Goal: Task Accomplishment & Management: Use online tool/utility

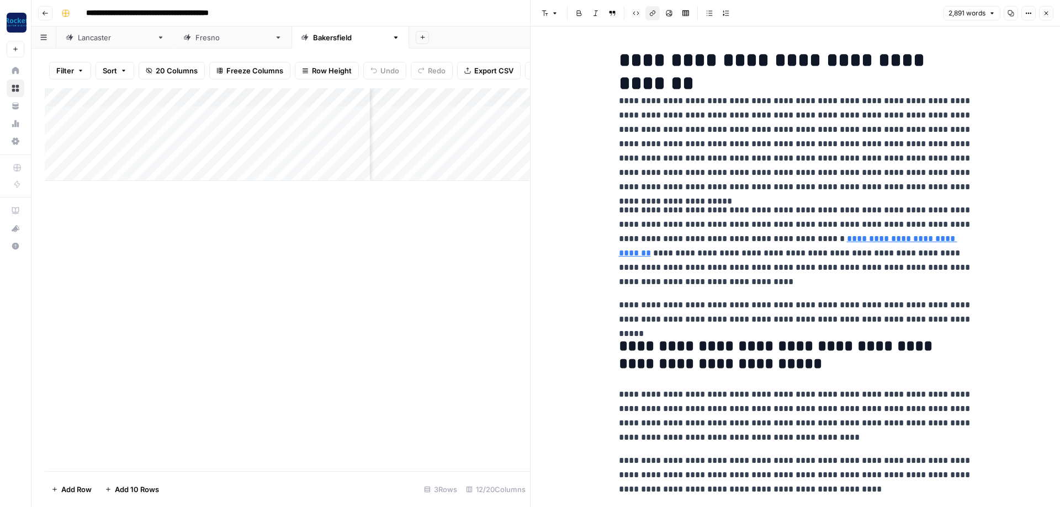
scroll to position [1590, 0]
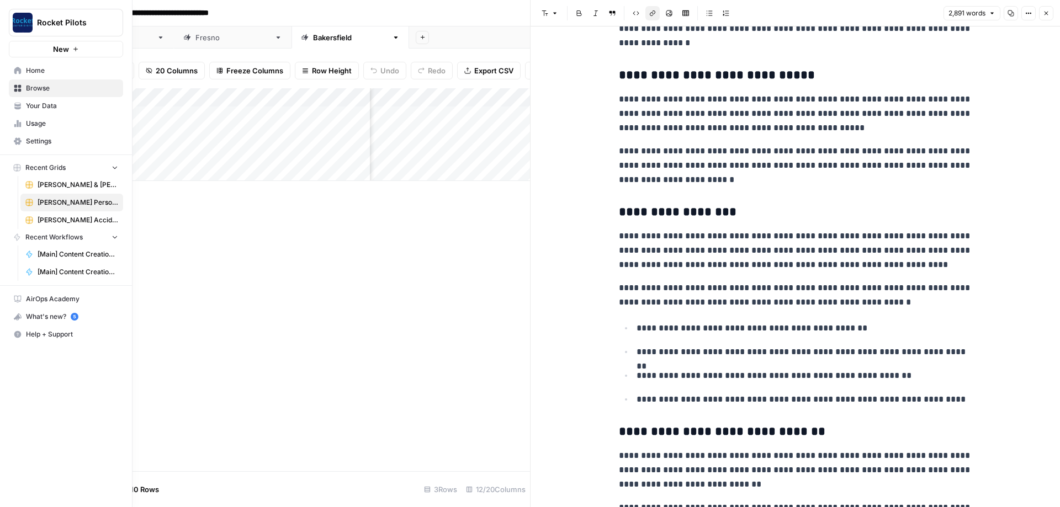
click at [36, 91] on span "Browse" at bounding box center [72, 88] width 92 height 10
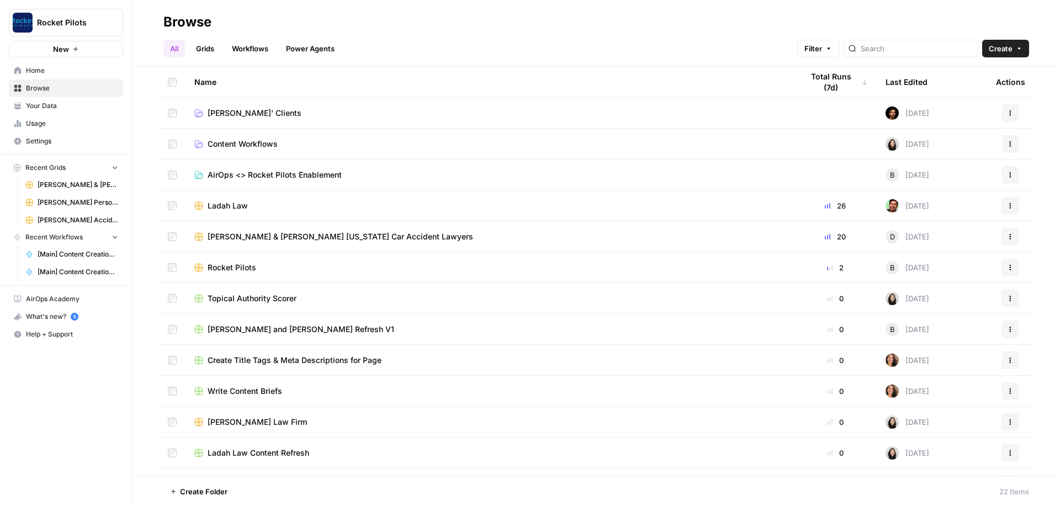
click at [239, 117] on span "[PERSON_NAME]' Clients" at bounding box center [255, 113] width 94 height 11
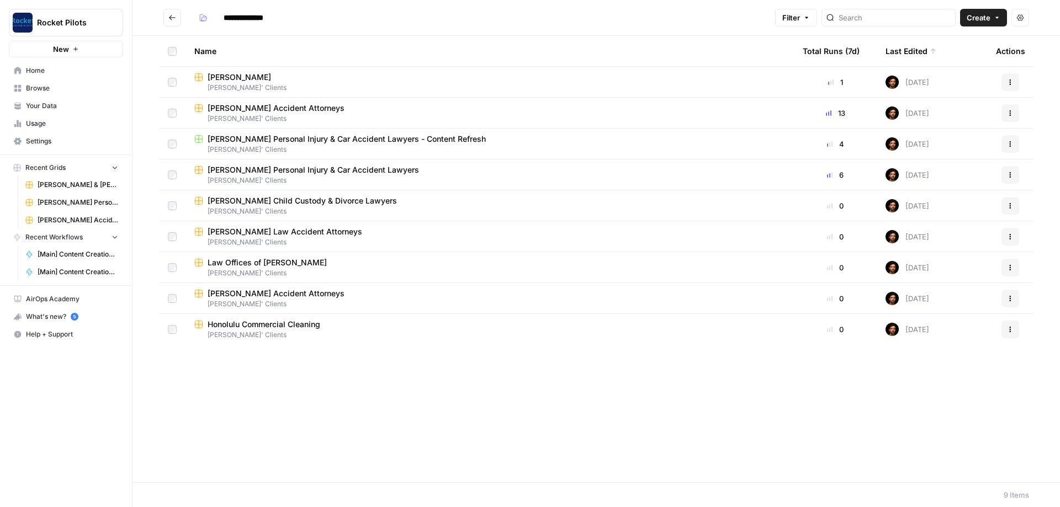
click at [289, 264] on span "Law Offices of [PERSON_NAME]" at bounding box center [267, 262] width 119 height 11
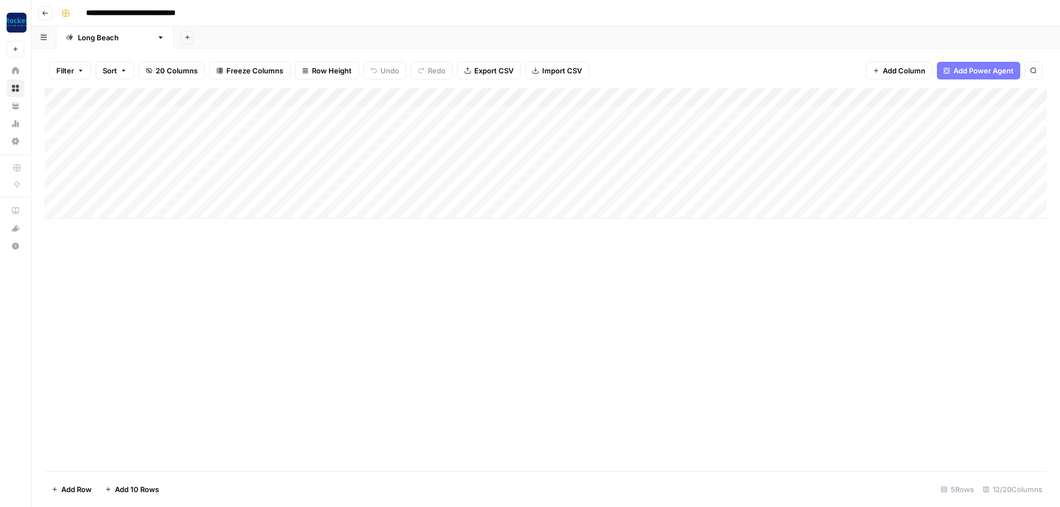
click at [111, 123] on div "Add Column" at bounding box center [546, 153] width 1002 height 130
click at [131, 110] on div "Add Column" at bounding box center [546, 153] width 1002 height 130
click at [125, 114] on div "Add Column" at bounding box center [546, 153] width 1002 height 130
click at [127, 112] on body "**********" at bounding box center [530, 253] width 1060 height 507
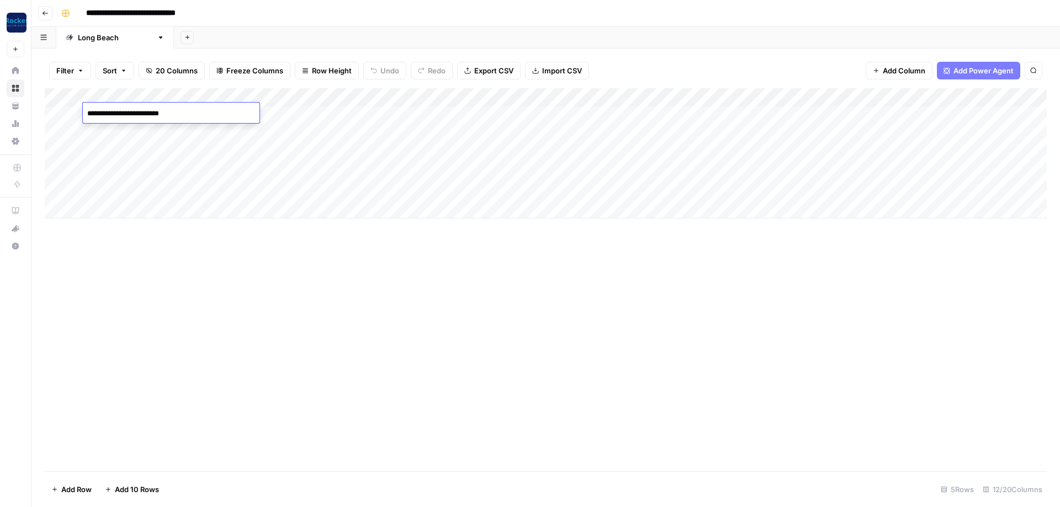
click at [127, 112] on textarea "**********" at bounding box center [171, 113] width 177 height 15
type textarea "**********"
click at [320, 107] on div "Add Column" at bounding box center [546, 153] width 1002 height 130
click at [73, 112] on div "Add Column" at bounding box center [546, 153] width 1002 height 130
click at [71, 112] on div "Add Column" at bounding box center [546, 153] width 1002 height 130
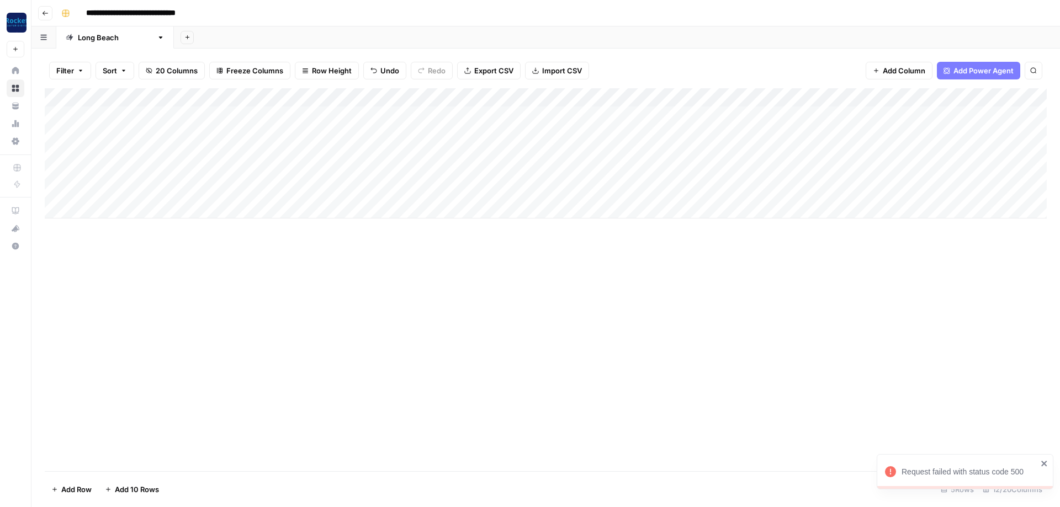
click at [348, 112] on div "Add Column" at bounding box center [546, 153] width 1002 height 130
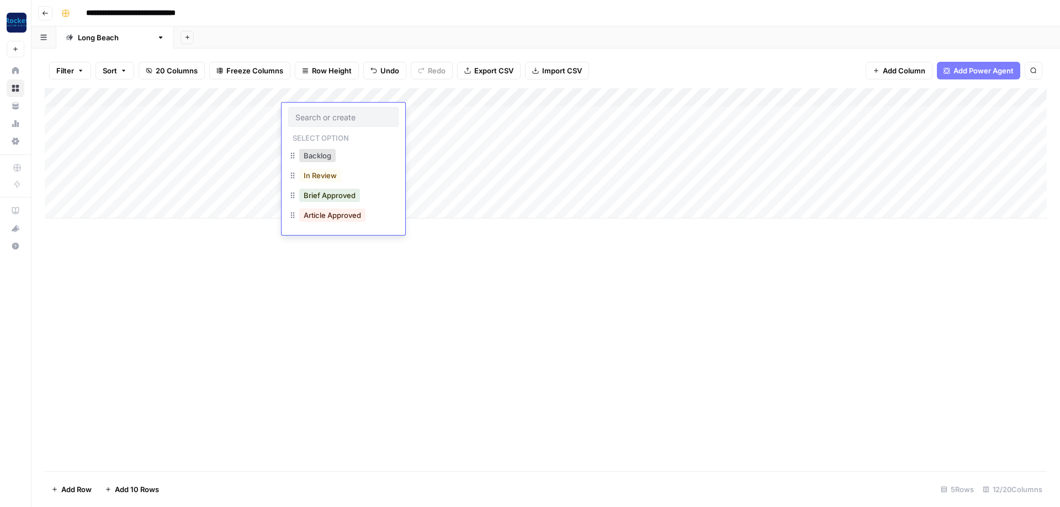
drag, startPoint x: 333, startPoint y: 292, endPoint x: 329, endPoint y: 282, distance: 10.9
click at [333, 291] on div "Add Column" at bounding box center [546, 279] width 1002 height 383
click at [129, 135] on div "Add Column" at bounding box center [546, 153] width 1002 height 130
type textarea "**********"
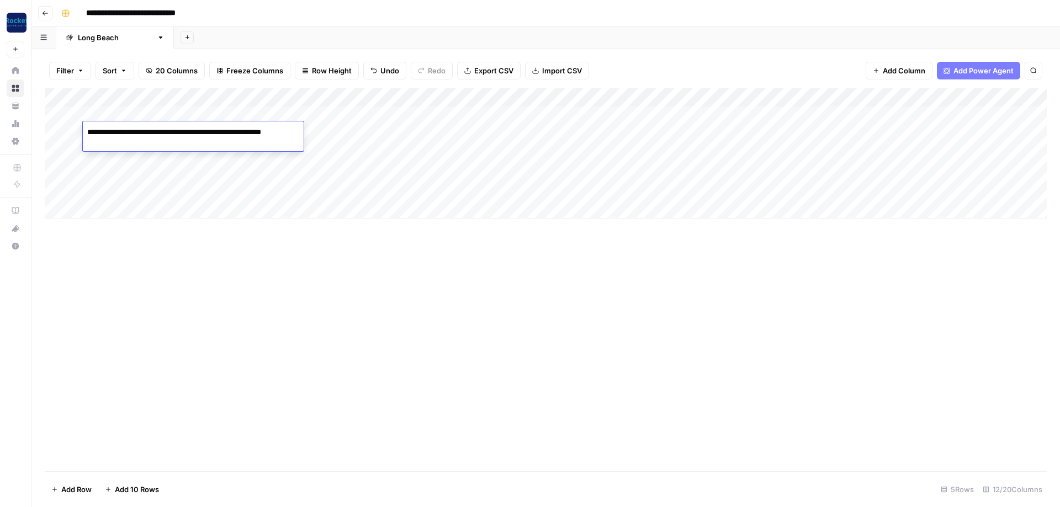
click at [182, 337] on div "Add Column" at bounding box center [546, 279] width 1002 height 383
click at [136, 149] on div "Add Column" at bounding box center [546, 153] width 1002 height 130
type textarea "**********"
click at [503, 288] on div "Add Column" at bounding box center [546, 279] width 1002 height 383
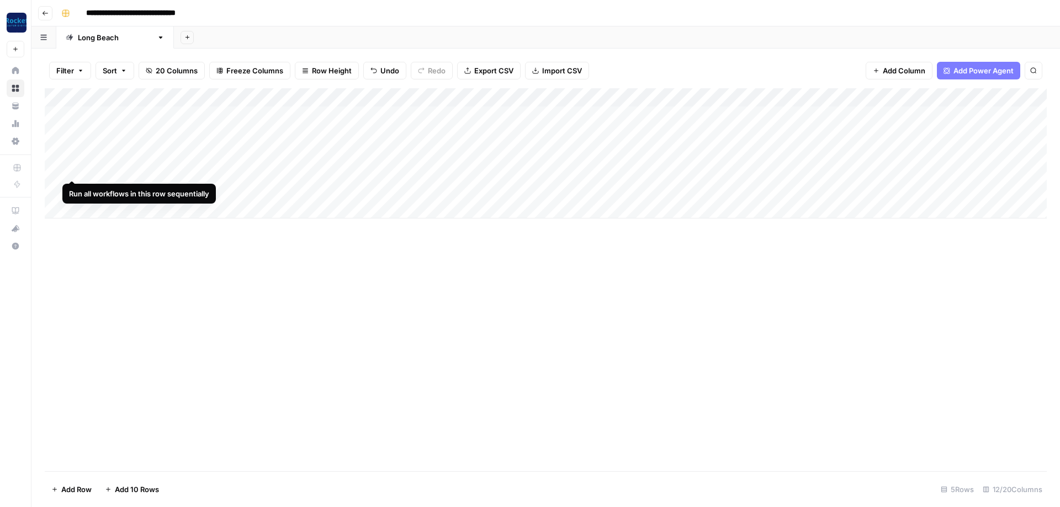
click at [57, 168] on div "Add Column" at bounding box center [546, 153] width 1002 height 130
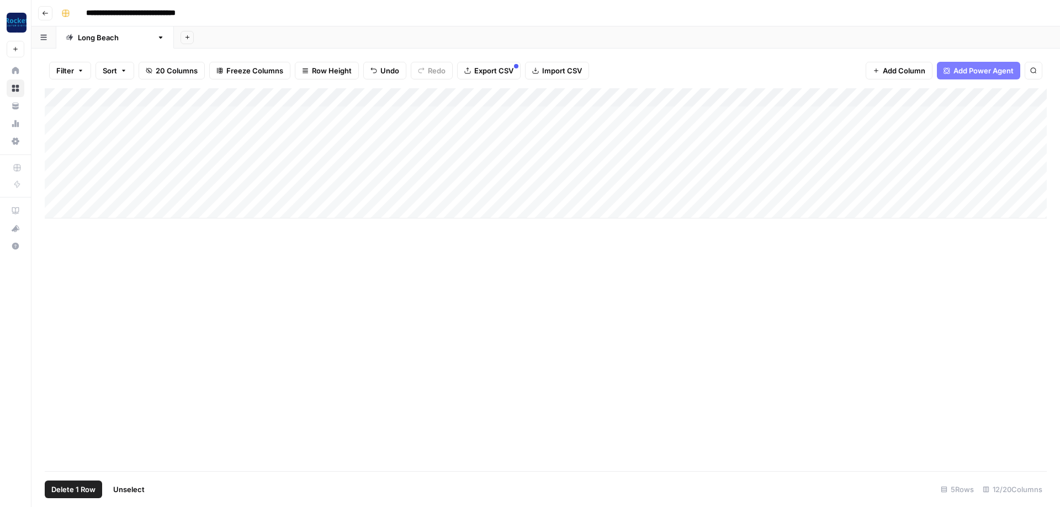
click at [57, 189] on div "Add Column" at bounding box center [546, 153] width 1002 height 130
click at [62, 488] on span "Delete 2 Rows" at bounding box center [75, 489] width 49 height 11
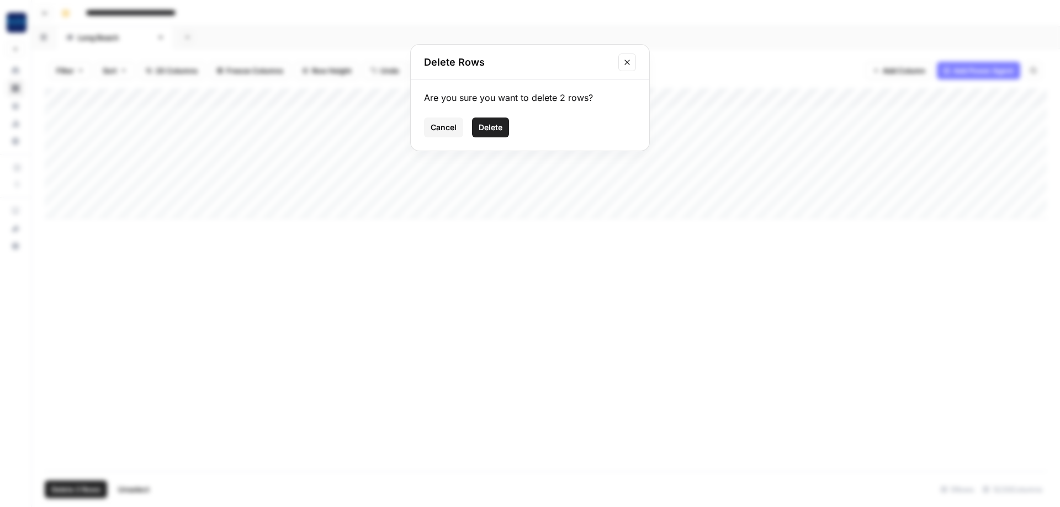
click at [492, 130] on span "Delete" at bounding box center [491, 127] width 24 height 11
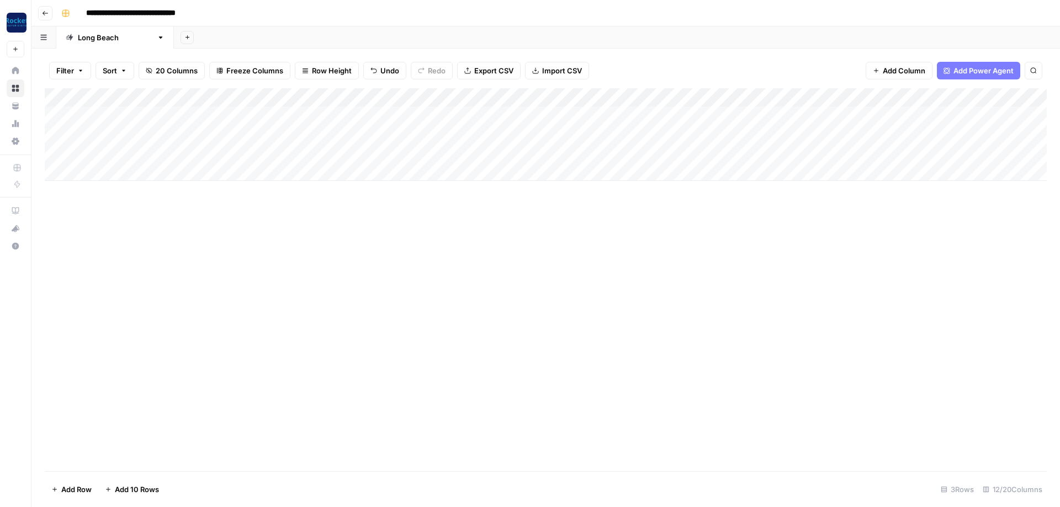
click at [559, 96] on div "Add Column" at bounding box center [546, 134] width 1002 height 93
click at [593, 118] on span "All Rows" at bounding box center [597, 120] width 70 height 11
drag, startPoint x: 206, startPoint y: 92, endPoint x: 307, endPoint y: 87, distance: 101.2
click at [307, 88] on div "Add Column" at bounding box center [546, 144] width 1002 height 112
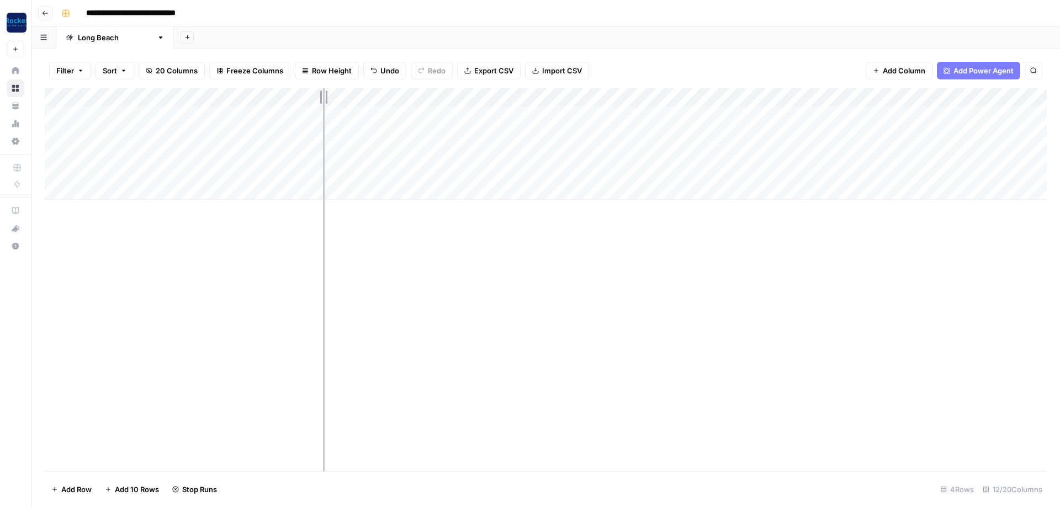
drag, startPoint x: 308, startPoint y: 92, endPoint x: 388, endPoint y: 90, distance: 80.6
click at [388, 90] on div "Add Column" at bounding box center [546, 144] width 1002 height 112
drag, startPoint x: 389, startPoint y: 92, endPoint x: 321, endPoint y: 103, distance: 68.3
click at [321, 103] on div "Add Column" at bounding box center [546, 144] width 1002 height 112
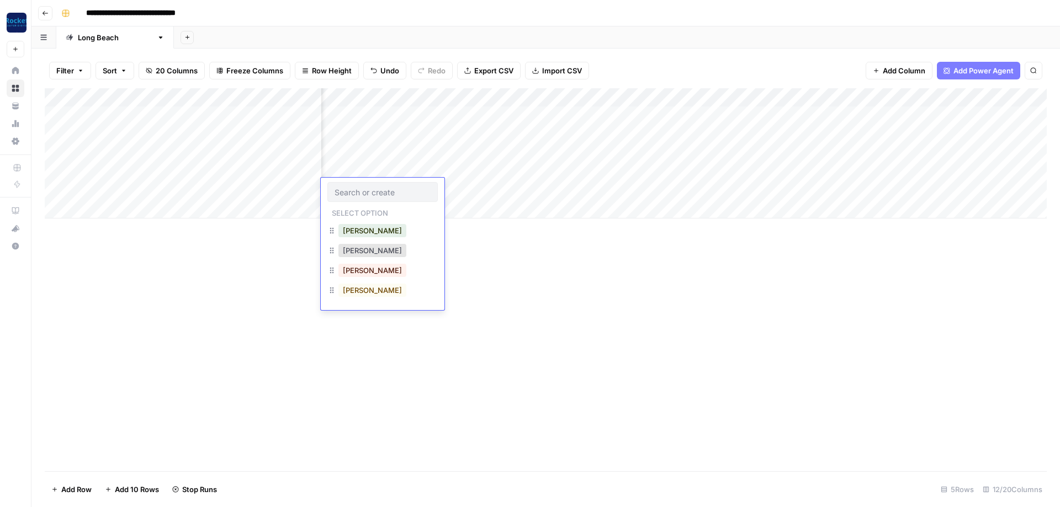
scroll to position [0, 214]
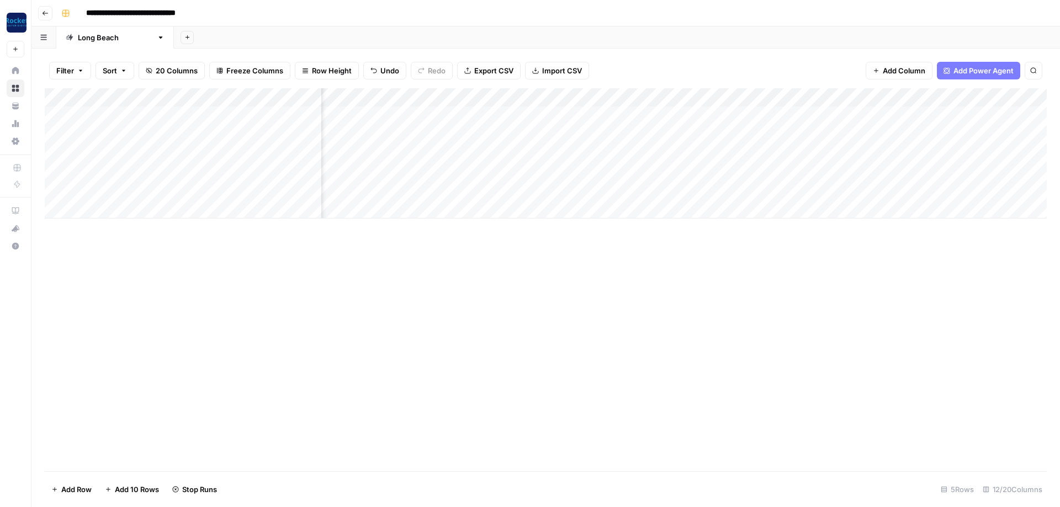
click at [564, 339] on div "Add Column" at bounding box center [546, 279] width 1002 height 383
click at [458, 111] on div "Add Column" at bounding box center [546, 153] width 1002 height 130
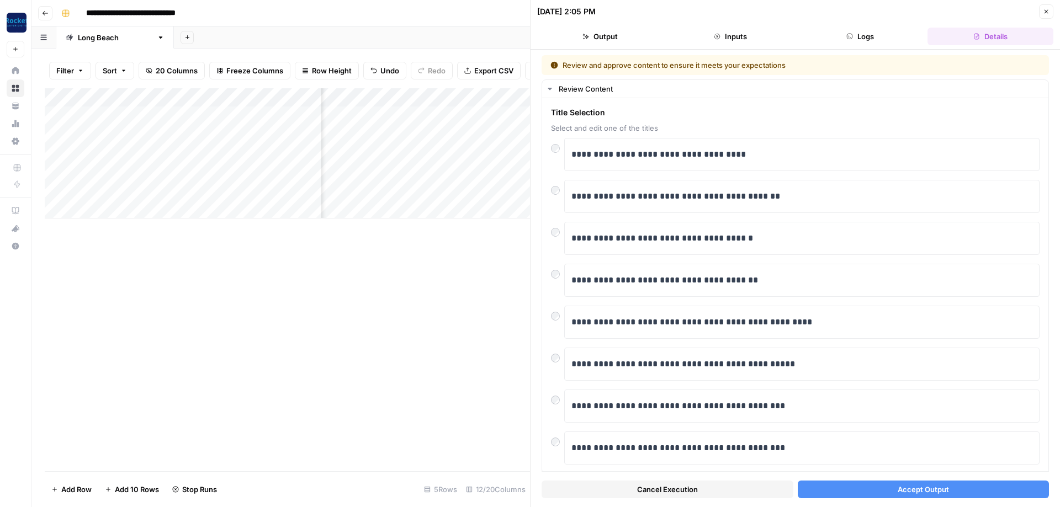
click at [854, 494] on button "Accept Output" at bounding box center [924, 490] width 252 height 18
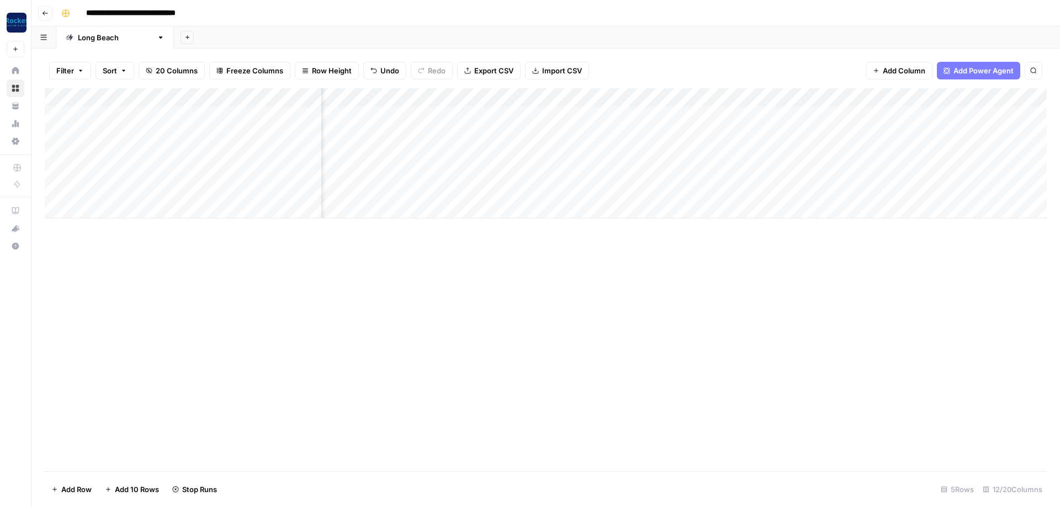
click at [458, 131] on div "Add Column" at bounding box center [546, 153] width 1002 height 130
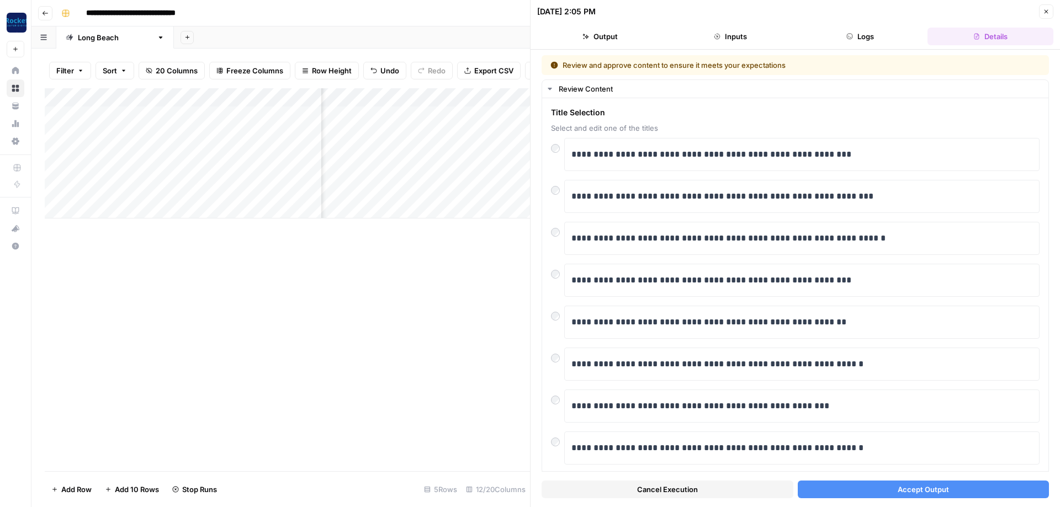
click at [855, 495] on button "Accept Output" at bounding box center [924, 490] width 252 height 18
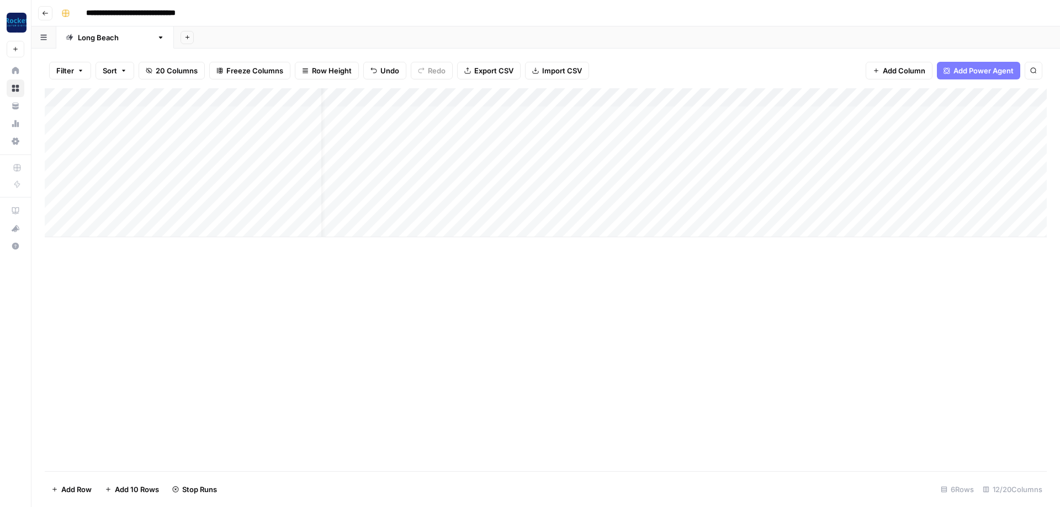
scroll to position [0, 23]
click at [653, 112] on div "Add Column" at bounding box center [546, 162] width 1002 height 149
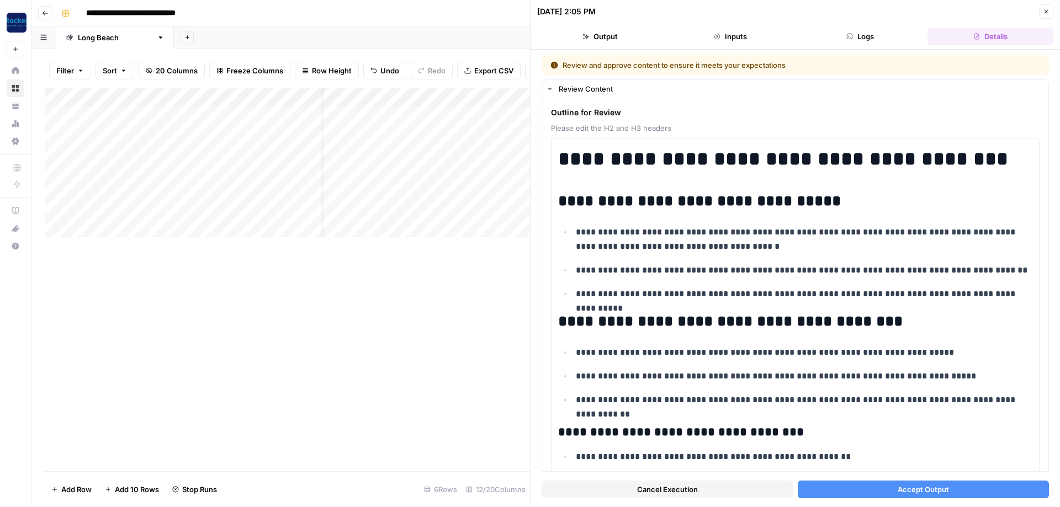
click at [897, 489] on button "Accept Output" at bounding box center [924, 490] width 252 height 18
